Goal: Task Accomplishment & Management: Complete application form

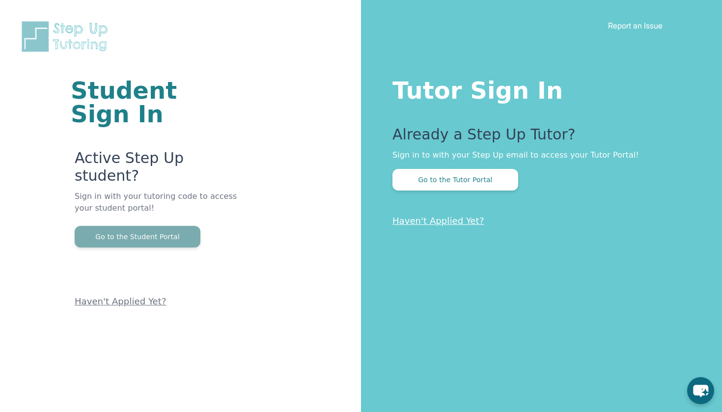
click at [176, 226] on button "Go to the Student Portal" at bounding box center [138, 237] width 126 height 22
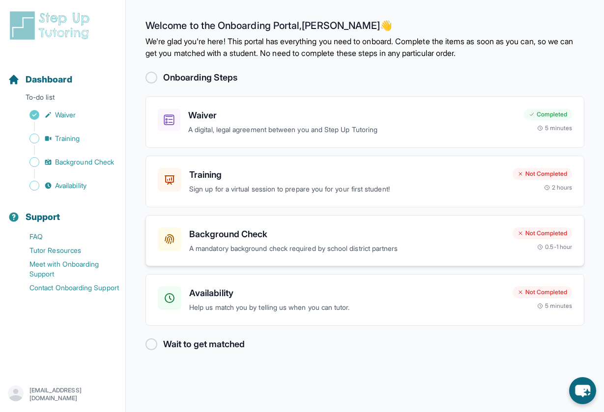
click at [331, 229] on h3 "Background Check" at bounding box center [346, 234] width 315 height 14
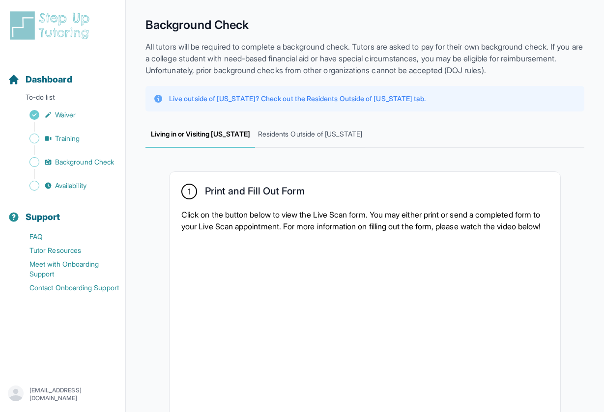
scroll to position [30, 0]
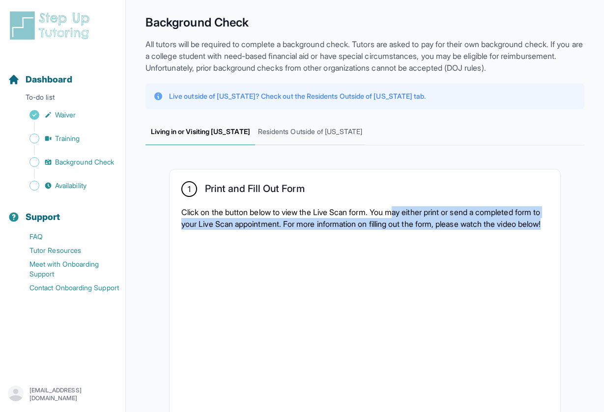
drag, startPoint x: 401, startPoint y: 208, endPoint x: 399, endPoint y: 235, distance: 27.1
click at [399, 230] on p "Click on the button below to view the Live Scan form. You may either print or s…" at bounding box center [364, 218] width 367 height 24
drag, startPoint x: 392, startPoint y: 238, endPoint x: 374, endPoint y: 192, distance: 49.0
click at [374, 192] on div "1 Print and Fill Out Form Click on the button below to view the Live Scan form.…" at bounding box center [364, 350] width 390 height 362
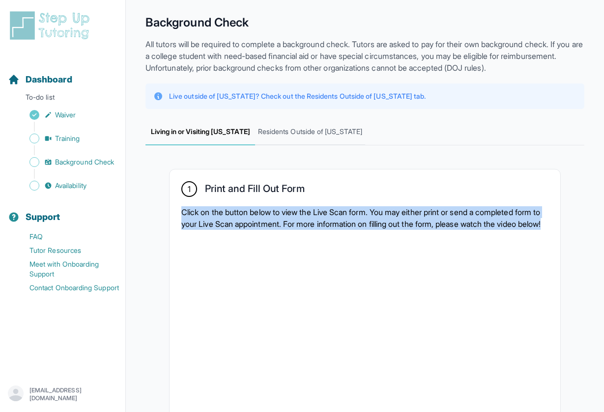
click at [374, 192] on div "1 Print and Fill Out Form" at bounding box center [364, 189] width 367 height 17
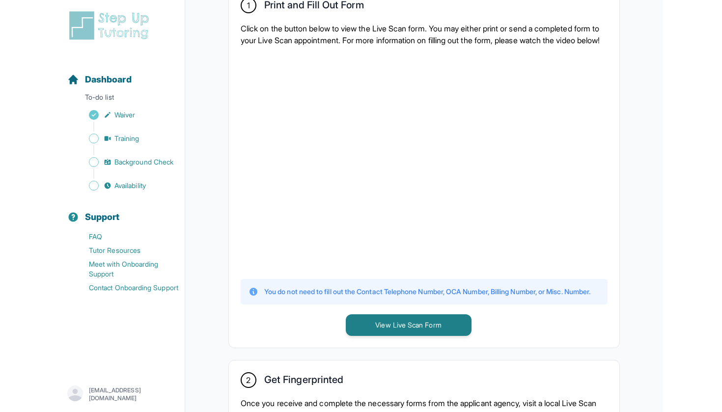
scroll to position [223, 0]
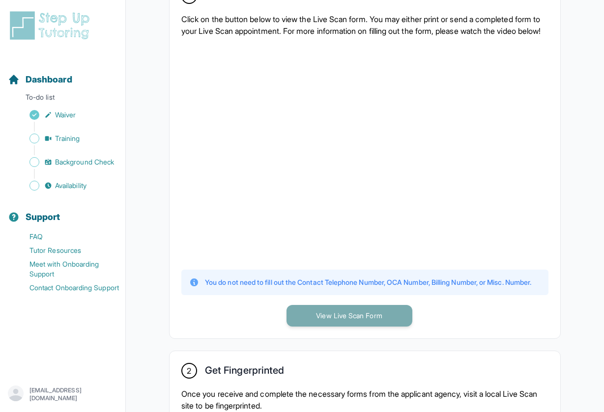
click at [348, 327] on button "View Live Scan Form" at bounding box center [349, 316] width 126 height 22
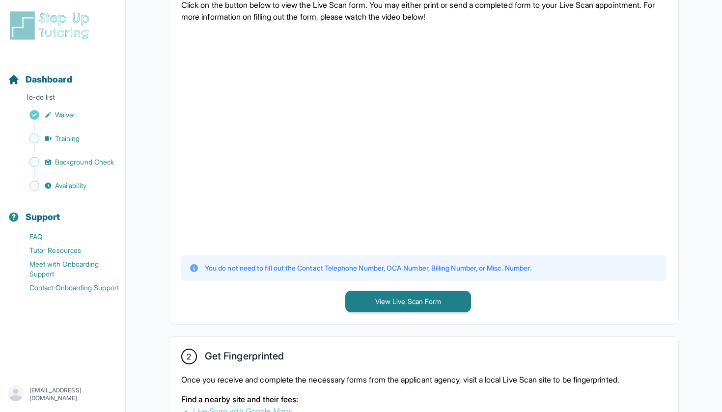
scroll to position [238, 0]
drag, startPoint x: 397, startPoint y: 268, endPoint x: 441, endPoint y: 268, distance: 44.2
click at [441, 268] on p "You do not need to fill out the Contact Telephone Number, OCA Number, Billing N…" at bounding box center [368, 268] width 326 height 10
copy p "OCA Number"
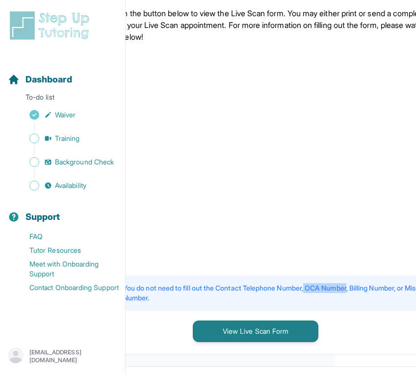
scroll to position [252, 82]
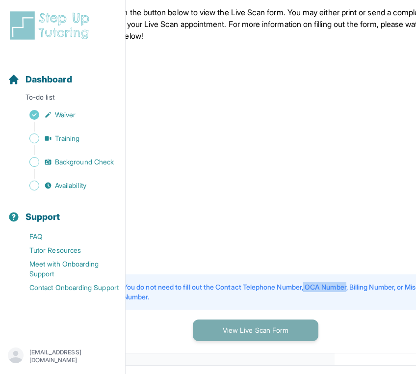
click at [256, 341] on button "View Live Scan Form" at bounding box center [256, 331] width 126 height 22
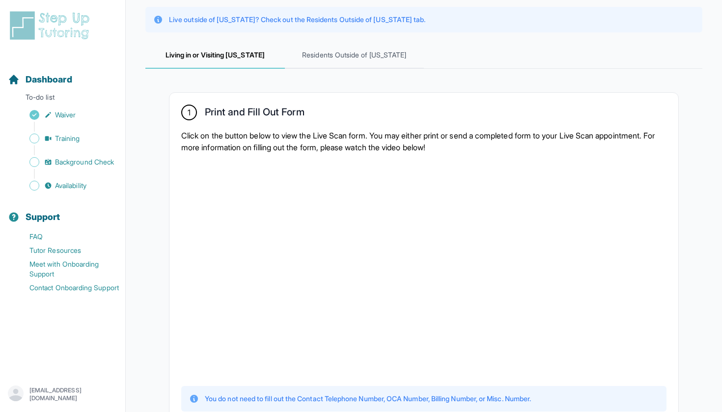
scroll to position [106, 0]
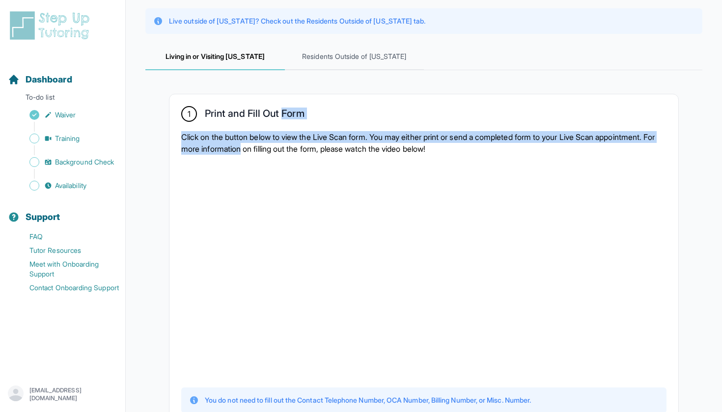
drag, startPoint x: 283, startPoint y: 115, endPoint x: 307, endPoint y: 148, distance: 41.1
click at [308, 148] on div "1 Print and Fill Out Form Click on the button below to view the Live Scan form.…" at bounding box center [423, 275] width 509 height 362
click at [307, 148] on p "Click on the button below to view the Live Scan form. You may either print or s…" at bounding box center [423, 143] width 485 height 24
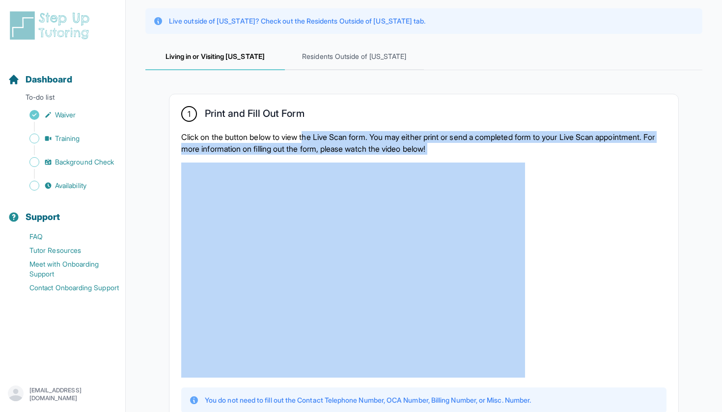
drag, startPoint x: 309, startPoint y: 135, endPoint x: 311, endPoint y: 160, distance: 25.1
click at [311, 160] on div "1 Print and Fill Out Form Click on the button below to view the Live Scan form.…" at bounding box center [423, 275] width 509 height 362
click at [309, 148] on p "Click on the button below to view the Live Scan form. You may either print or s…" at bounding box center [423, 143] width 485 height 24
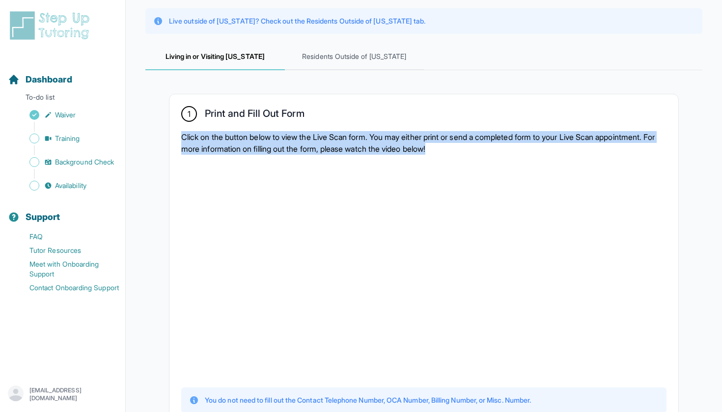
drag, startPoint x: 528, startPoint y: 152, endPoint x: 496, endPoint y: 129, distance: 39.1
click at [496, 129] on div "1 Print and Fill Out Form Click on the button below to view the Live Scan form.…" at bounding box center [423, 275] width 509 height 362
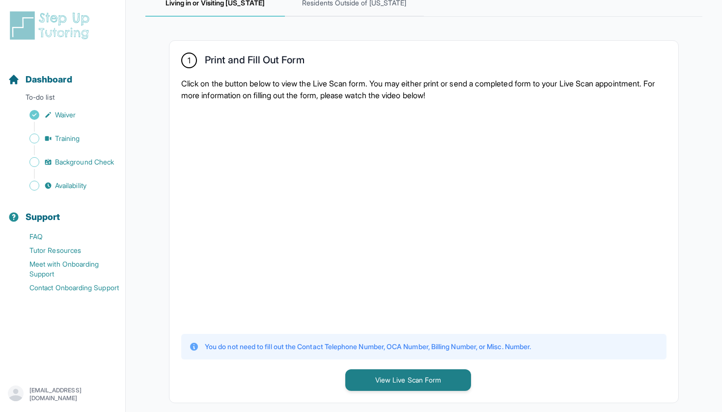
scroll to position [160, 0]
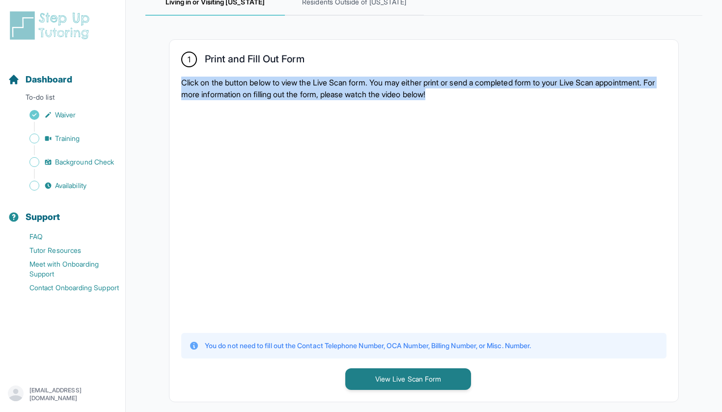
drag, startPoint x: 544, startPoint y: 94, endPoint x: 504, endPoint y: 72, distance: 45.1
click at [504, 72] on div "1 Print and Fill Out Form Click on the button below to view the Live Scan form.…" at bounding box center [423, 221] width 509 height 362
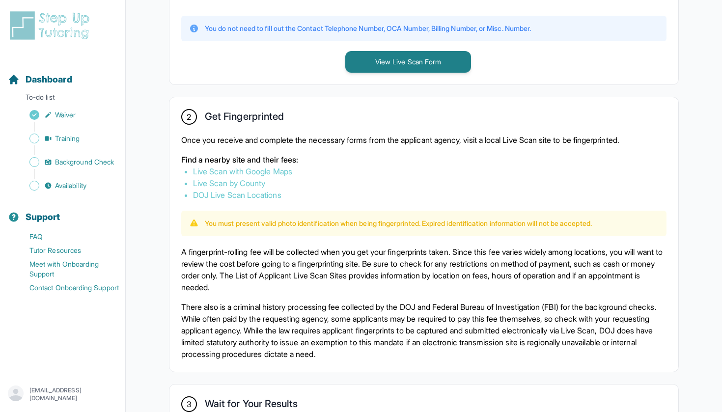
scroll to position [486, 0]
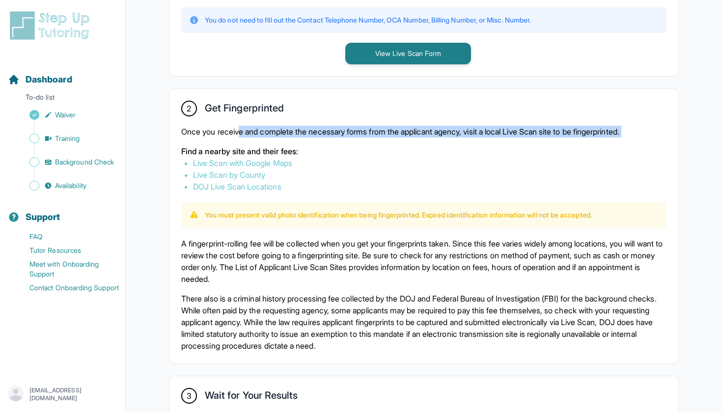
drag, startPoint x: 243, startPoint y: 131, endPoint x: 267, endPoint y: 138, distance: 25.2
click at [267, 138] on div "Once you receive and complete the necessary forms from the applicant agency, vi…" at bounding box center [423, 159] width 485 height 67
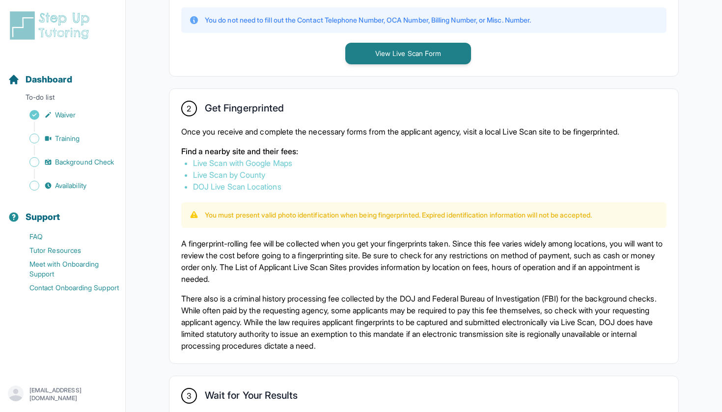
click at [267, 138] on div "Once you receive and complete the necessary forms from the applicant agency, vi…" at bounding box center [423, 159] width 485 height 67
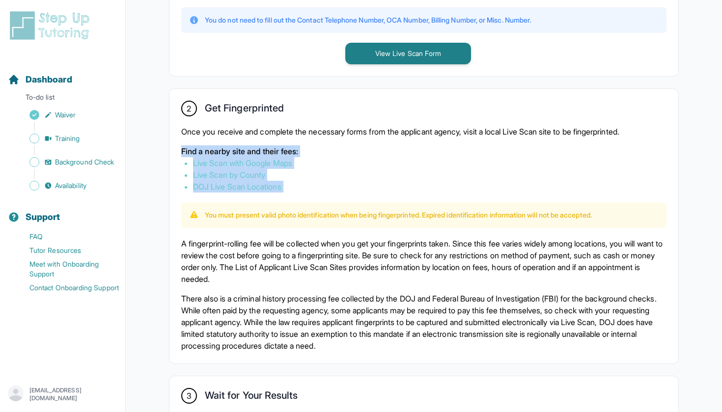
drag, startPoint x: 252, startPoint y: 139, endPoint x: 333, endPoint y: 193, distance: 97.0
click at [333, 193] on div "2 Get Fingerprinted Once you receive and complete the necessary forms from the …" at bounding box center [423, 226] width 509 height 274
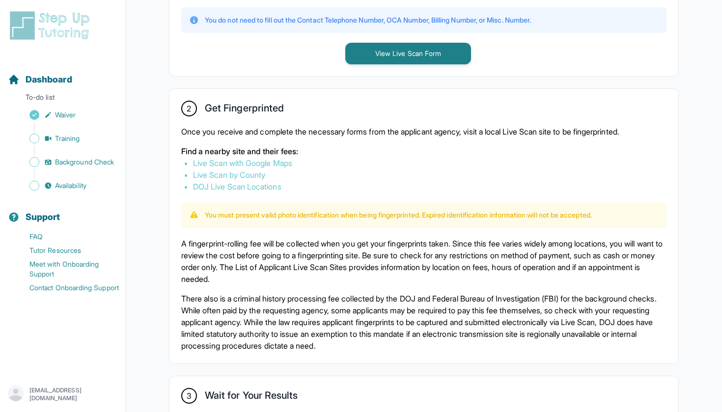
click at [333, 193] on div "2 Get Fingerprinted Once you receive and complete the necessary forms from the …" at bounding box center [423, 226] width 509 height 274
click at [281, 165] on link "Live Scan with Google Maps" at bounding box center [242, 163] width 99 height 10
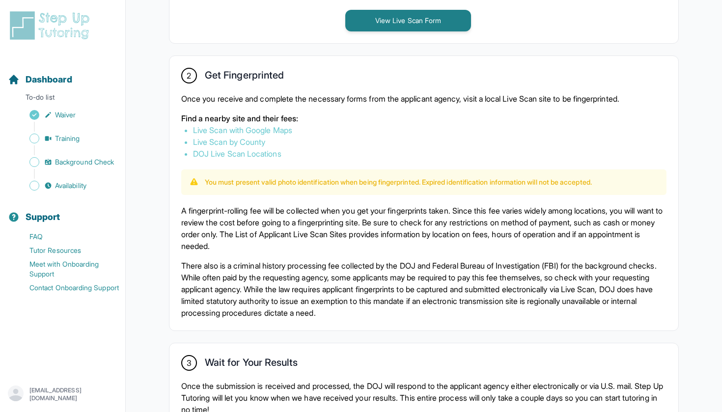
scroll to position [519, 0]
click at [253, 156] on link "DOJ Live Scan Locations" at bounding box center [237, 154] width 88 height 10
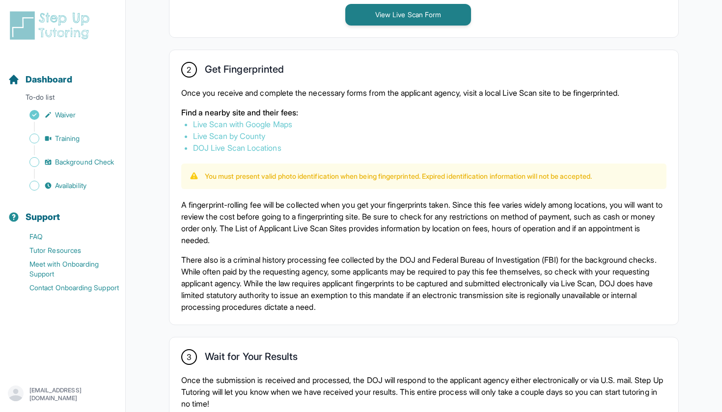
scroll to position [521, 0]
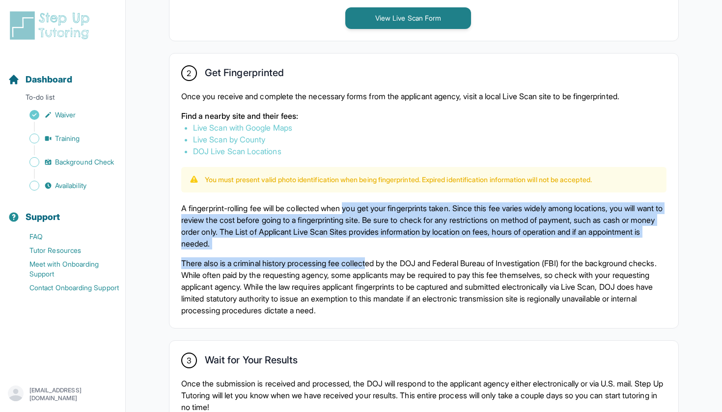
drag, startPoint x: 354, startPoint y: 203, endPoint x: 379, endPoint y: 258, distance: 60.4
click at [379, 258] on div "A fingerprint-rolling fee will be collected when you get your fingerprints take…" at bounding box center [423, 259] width 485 height 114
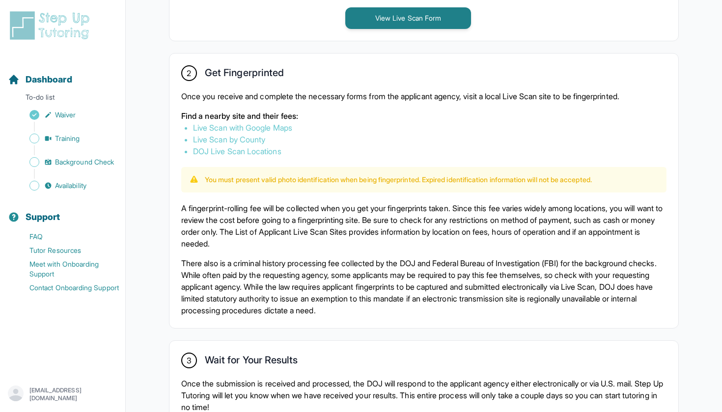
click at [395, 193] on div "2 Get Fingerprinted Once you receive and complete the necessary forms from the …" at bounding box center [423, 191] width 509 height 274
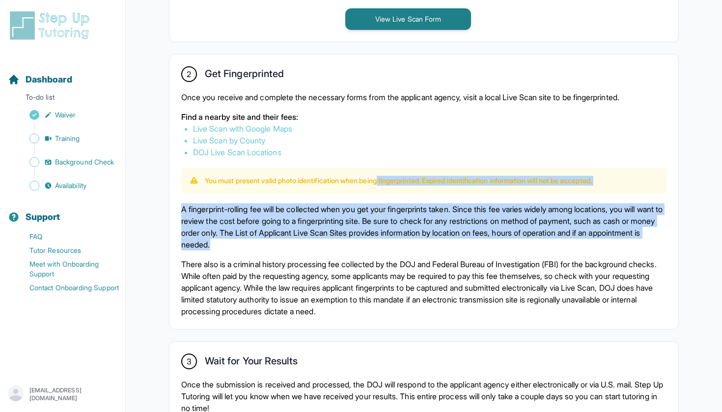
drag, startPoint x: 387, startPoint y: 176, endPoint x: 381, endPoint y: 246, distance: 70.0
click at [381, 246] on div "2 Get Fingerprinted Once you receive and complete the necessary forms from the …" at bounding box center [423, 192] width 509 height 274
click at [381, 246] on p "A fingerprint-rolling fee will be collected when you get your fingerprints take…" at bounding box center [423, 226] width 485 height 47
drag, startPoint x: 384, startPoint y: 246, endPoint x: 322, endPoint y: 186, distance: 86.5
click at [322, 186] on div "2 Get Fingerprinted Once you receive and complete the necessary forms from the …" at bounding box center [423, 192] width 509 height 274
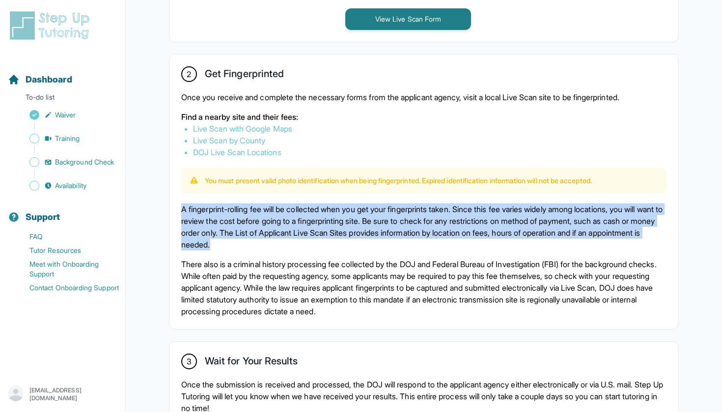
click at [322, 186] on div "You must present valid photo identification when being fingerprinted. Expired i…" at bounding box center [423, 181] width 485 height 26
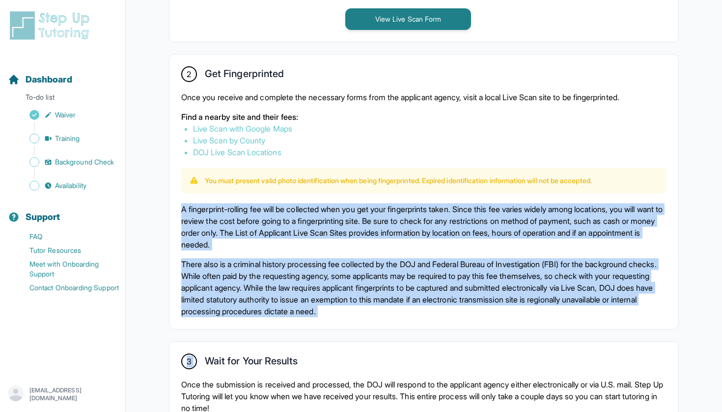
drag, startPoint x: 315, startPoint y: 187, endPoint x: 371, endPoint y: 329, distance: 153.0
click at [371, 329] on div "1 Print and Fill Out Form Click on the button below to view the Live Scan form.…" at bounding box center [423, 80] width 557 height 849
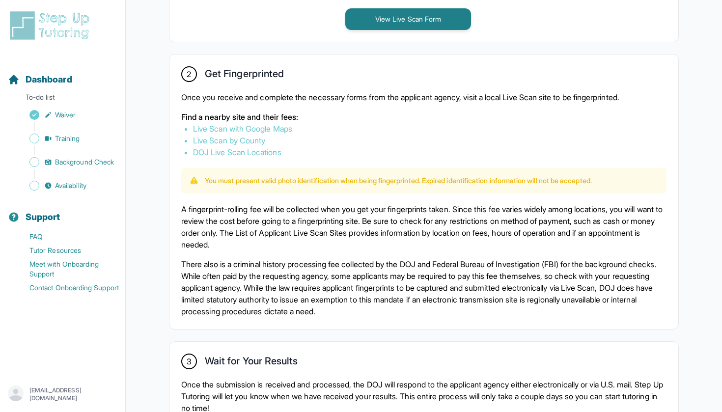
click at [418, 317] on p "There also is a criminal history processing fee collected by the DOJ and Federa…" at bounding box center [423, 287] width 485 height 59
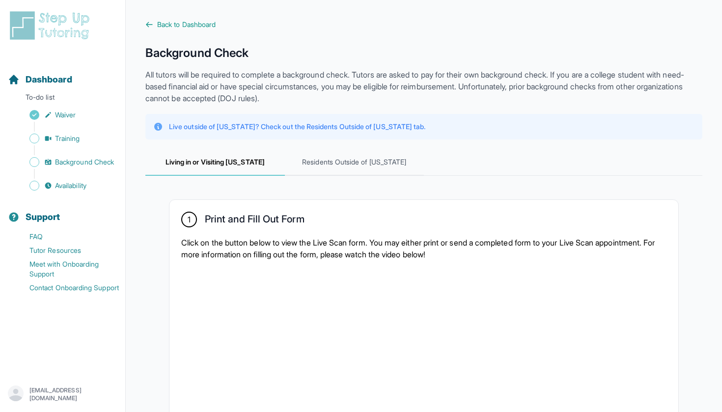
scroll to position [0, 0]
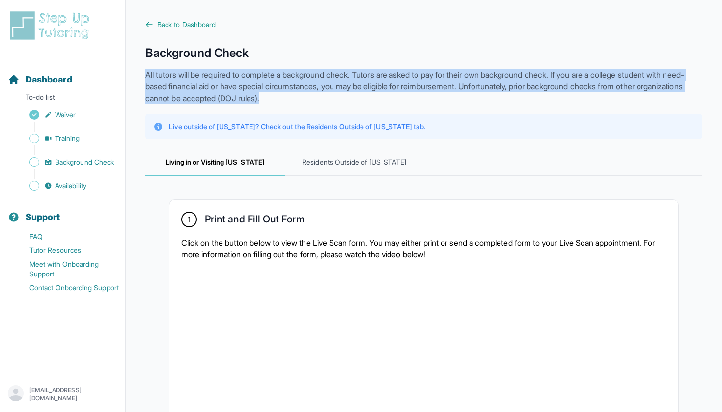
drag, startPoint x: 206, startPoint y: 65, endPoint x: 336, endPoint y: 98, distance: 134.2
click at [336, 98] on p "All tutors will be required to complete a background check. Tutors are asked to…" at bounding box center [423, 86] width 557 height 35
drag, startPoint x: 336, startPoint y: 98, endPoint x: 258, endPoint y: 71, distance: 83.2
click at [258, 71] on p "All tutors will be required to complete a background check. Tutors are asked to…" at bounding box center [423, 86] width 557 height 35
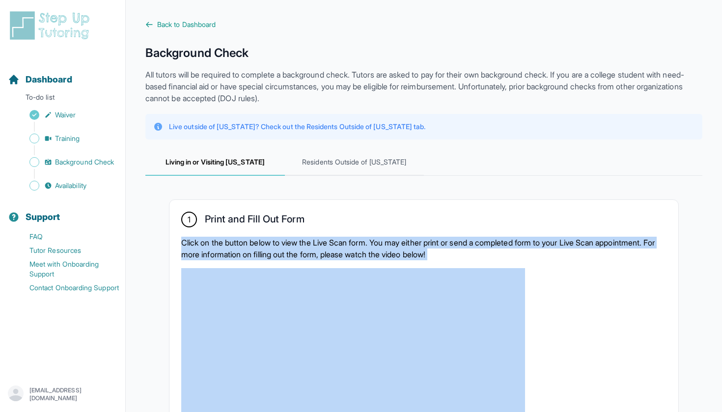
drag, startPoint x: 291, startPoint y: 235, endPoint x: 320, endPoint y: 265, distance: 41.3
click at [320, 265] on div "1 Print and Fill Out Form Click on the button below to view the Live Scan form.…" at bounding box center [423, 381] width 509 height 362
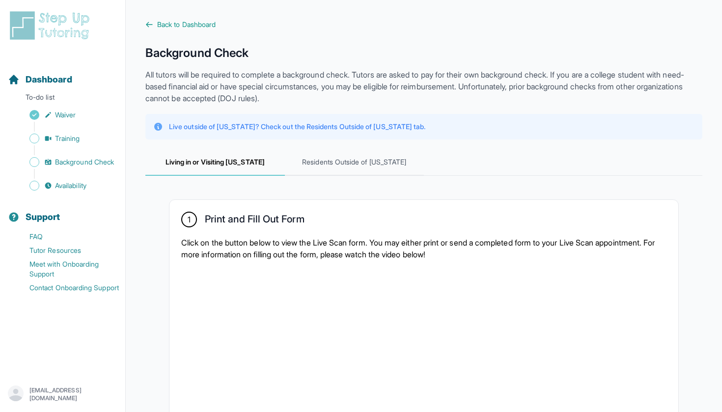
click at [319, 259] on p "Click on the button below to view the Live Scan form. You may either print or s…" at bounding box center [423, 249] width 485 height 24
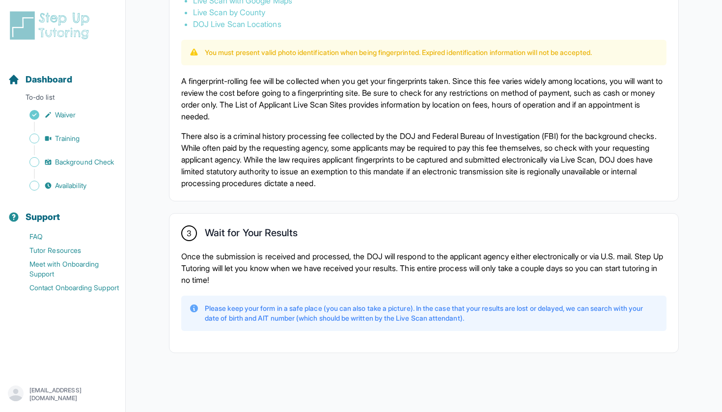
scroll to position [648, 0]
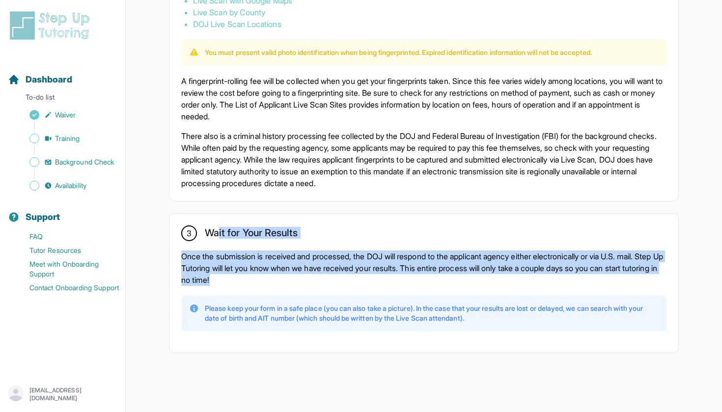
drag, startPoint x: 218, startPoint y: 227, endPoint x: 273, endPoint y: 275, distance: 72.8
click at [273, 275] on div "3 Wait for Your Results Once the submission is received and processed, the DOJ …" at bounding box center [423, 283] width 509 height 139
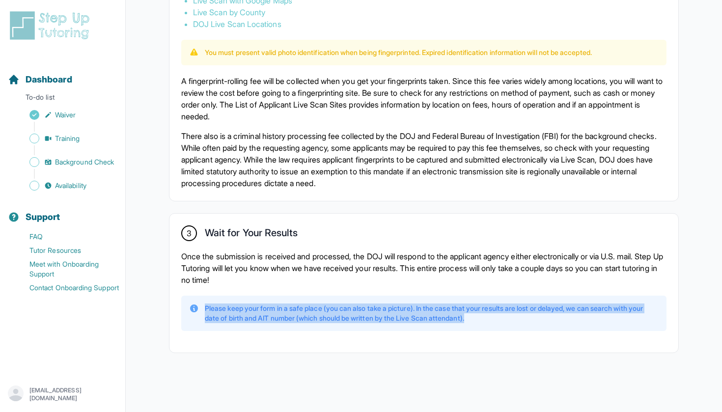
drag, startPoint x: 266, startPoint y: 298, endPoint x: 297, endPoint y: 337, distance: 50.4
click at [297, 337] on div "3 Wait for Your Results Once the submission is received and processed, the DOJ …" at bounding box center [423, 283] width 509 height 139
click at [312, 329] on div "Please keep your form in a safe place (you can also take a picture). In the cas…" at bounding box center [423, 313] width 485 height 35
drag, startPoint x: 315, startPoint y: 330, endPoint x: 264, endPoint y: 293, distance: 63.0
click at [264, 293] on div "3 Wait for Your Results Once the submission is received and processed, the DOJ …" at bounding box center [423, 283] width 509 height 139
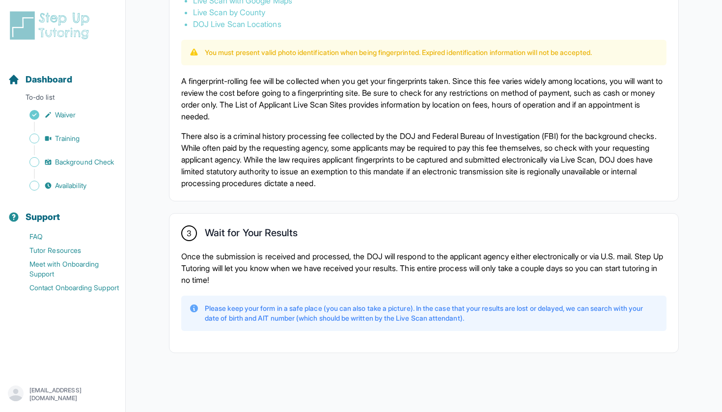
click at [268, 296] on div "Please keep your form in a safe place (you can also take a picture). In the cas…" at bounding box center [423, 313] width 485 height 35
drag, startPoint x: 258, startPoint y: 296, endPoint x: 266, endPoint y: 307, distance: 13.8
click at [266, 307] on div "Please keep your form in a safe place (you can also take a picture). In the cas…" at bounding box center [423, 313] width 485 height 35
click at [298, 283] on p "Once the submission is received and processed, the DOJ will respond to the appl…" at bounding box center [423, 267] width 485 height 35
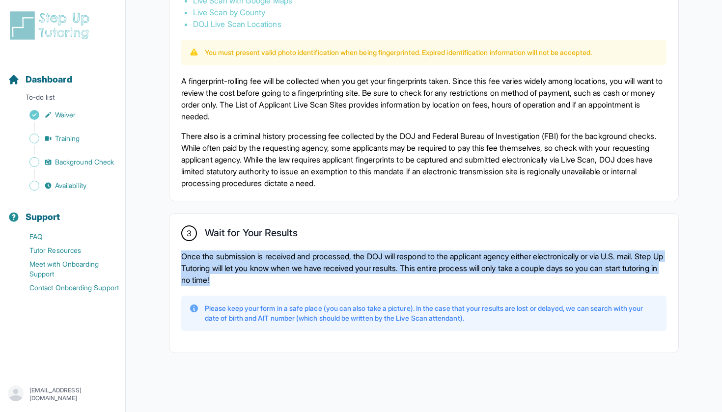
drag, startPoint x: 299, startPoint y: 282, endPoint x: 257, endPoint y: 248, distance: 54.1
click at [257, 248] on div "3 Wait for Your Results Once the submission is received and processed, the DOJ …" at bounding box center [423, 283] width 509 height 139
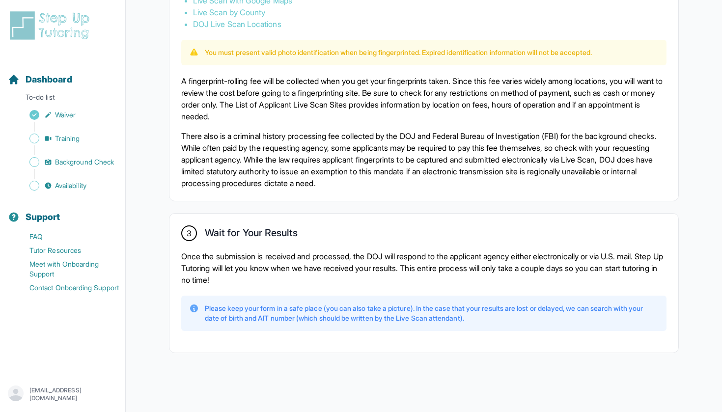
click at [256, 248] on div "3 Wait for Your Results Once the submission is received and processed, the DOJ …" at bounding box center [423, 283] width 509 height 139
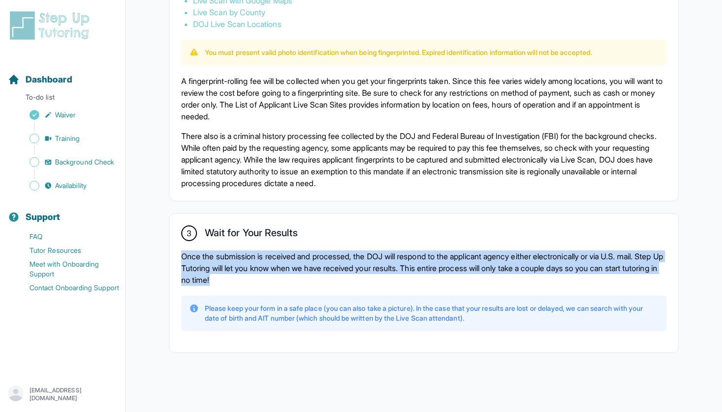
drag, startPoint x: 256, startPoint y: 246, endPoint x: 271, endPoint y: 280, distance: 37.4
click at [271, 280] on div "3 Wait for Your Results Once the submission is received and processed, the DOJ …" at bounding box center [423, 283] width 509 height 139
click at [274, 278] on p "Once the submission is received and processed, the DOJ will respond to the appl…" at bounding box center [423, 267] width 485 height 35
drag, startPoint x: 282, startPoint y: 278, endPoint x: 243, endPoint y: 246, distance: 50.9
click at [243, 246] on div "3 Wait for Your Results Once the submission is received and processed, the DOJ …" at bounding box center [423, 283] width 509 height 139
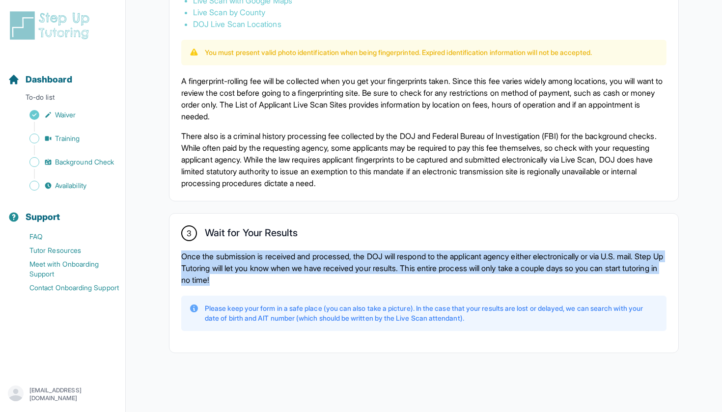
click at [243, 246] on div "3 Wait for Your Results Once the submission is received and processed, the DOJ …" at bounding box center [423, 283] width 509 height 139
drag, startPoint x: 243, startPoint y: 246, endPoint x: 256, endPoint y: 279, distance: 35.5
click at [256, 279] on div "3 Wait for Your Results Once the submission is received and processed, the DOJ …" at bounding box center [423, 283] width 509 height 139
click at [256, 279] on p "Once the submission is received and processed, the DOJ will respond to the appl…" at bounding box center [423, 267] width 485 height 35
drag, startPoint x: 276, startPoint y: 279, endPoint x: 222, endPoint y: 247, distance: 63.0
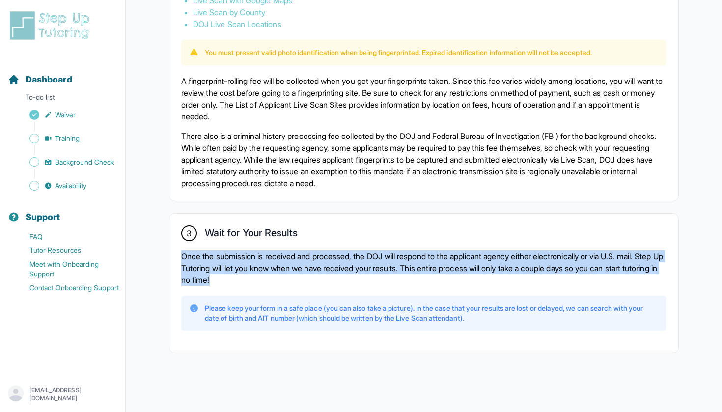
click at [222, 247] on div "3 Wait for Your Results Once the submission is received and processed, the DOJ …" at bounding box center [423, 283] width 509 height 139
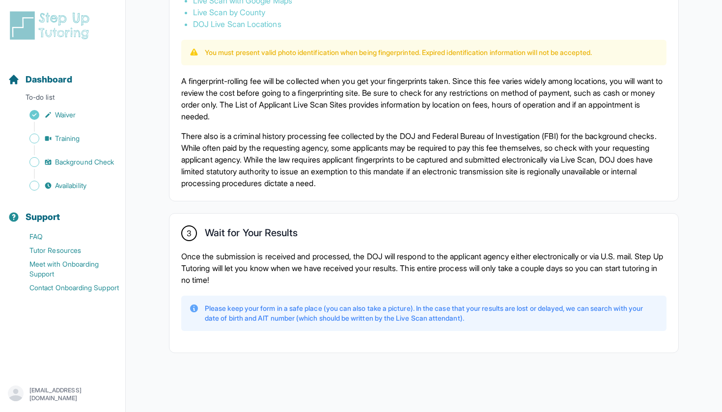
click at [243, 303] on div "Please keep your form in a safe place (you can also take a picture). In the cas…" at bounding box center [423, 313] width 485 height 35
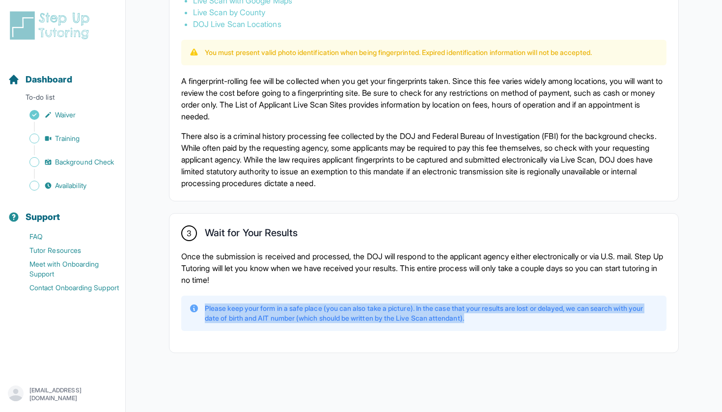
drag, startPoint x: 243, startPoint y: 294, endPoint x: 284, endPoint y: 341, distance: 63.0
click at [284, 341] on div "3 Wait for Your Results Once the submission is received and processed, the DOJ …" at bounding box center [423, 283] width 509 height 139
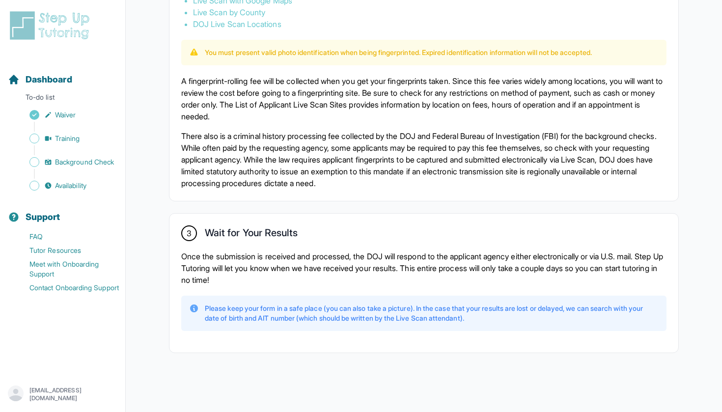
click at [323, 332] on div "3 Wait for Your Results Once the submission is received and processed, the DOJ …" at bounding box center [423, 283] width 509 height 139
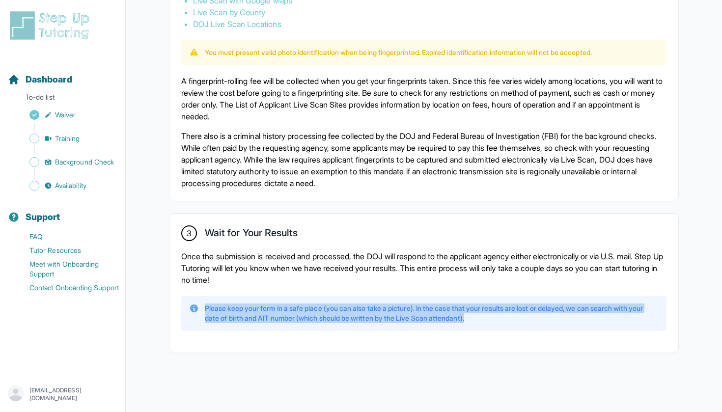
drag, startPoint x: 333, startPoint y: 329, endPoint x: 297, endPoint y: 289, distance: 53.8
click at [297, 289] on div "3 Wait for Your Results Once the submission is received and processed, the DOJ …" at bounding box center [423, 283] width 509 height 139
click at [314, 293] on div "3 Wait for Your Results Once the submission is received and processed, the DOJ …" at bounding box center [423, 283] width 509 height 139
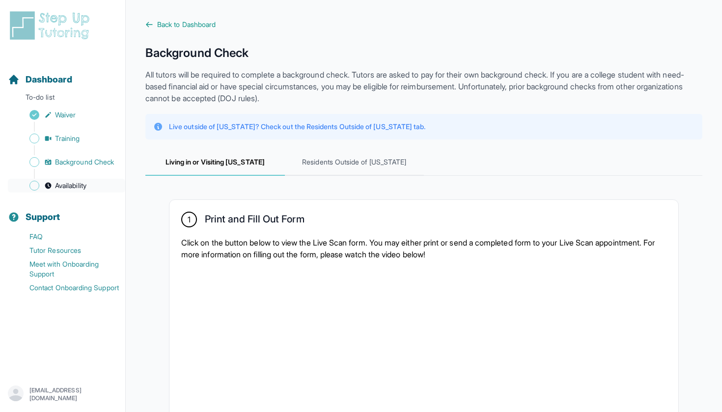
scroll to position [0, 0]
click at [75, 188] on span "Availability" at bounding box center [70, 186] width 31 height 10
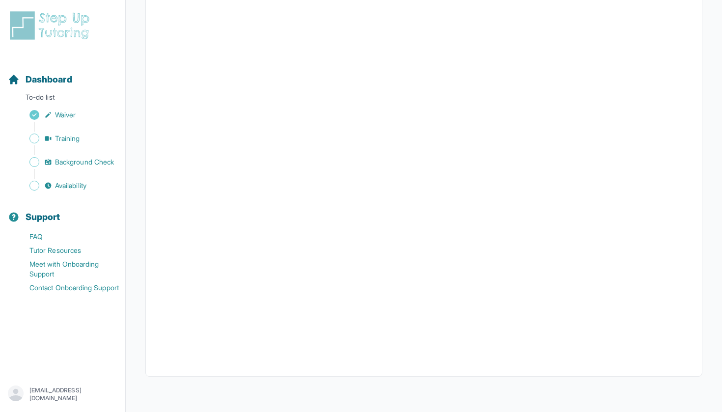
scroll to position [159, 0]
click at [45, 77] on span "Dashboard" at bounding box center [49, 80] width 47 height 14
